Goal: Information Seeking & Learning: Understand process/instructions

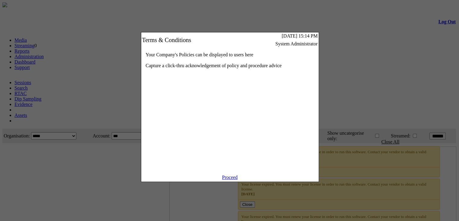
click at [226, 179] on link "Proceed" at bounding box center [230, 176] width 16 height 5
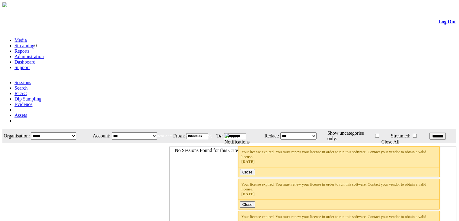
click at [44, 54] on link "Administration" at bounding box center [29, 56] width 29 height 5
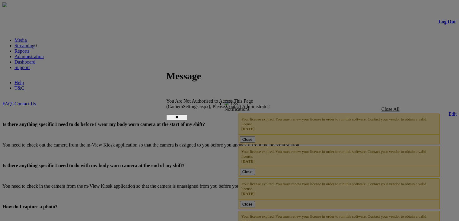
click at [188, 114] on input "**" at bounding box center [176, 117] width 21 height 6
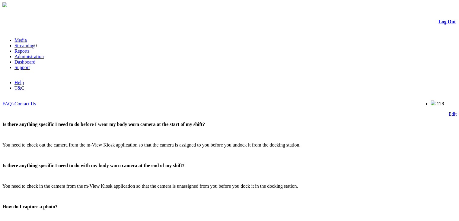
click at [295, 204] on p "How do I capture a photo?" at bounding box center [229, 206] width 455 height 5
